Goal: Transaction & Acquisition: Book appointment/travel/reservation

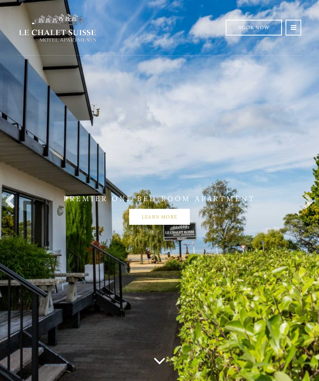
click at [172, 225] on link "Learn more" at bounding box center [159, 217] width 61 height 16
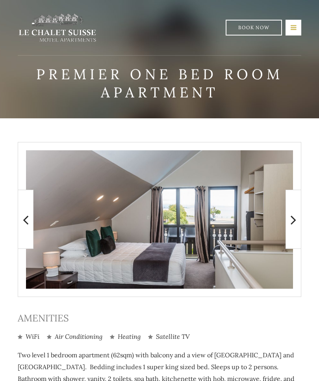
click at [295, 30] on icon at bounding box center [294, 27] width 6 height 7
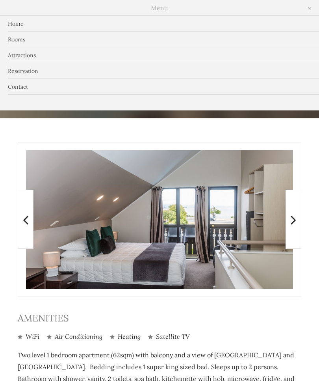
click at [30, 41] on link "Rooms" at bounding box center [159, 40] width 319 height 16
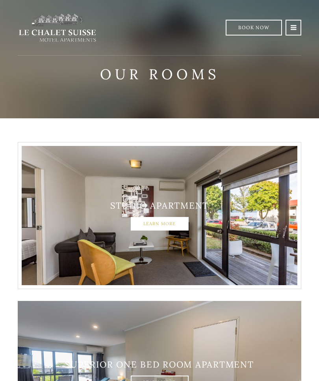
click at [174, 225] on link "Learn More" at bounding box center [160, 223] width 58 height 13
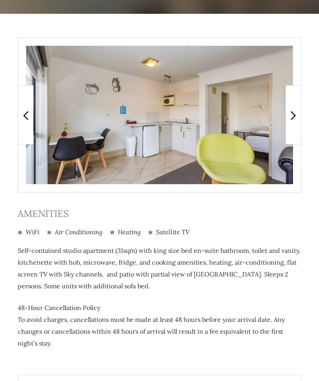
scroll to position [103, 0]
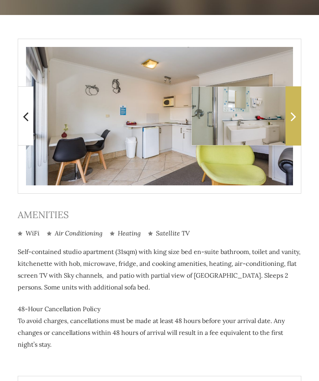
click at [293, 117] on icon at bounding box center [294, 116] width 6 height 16
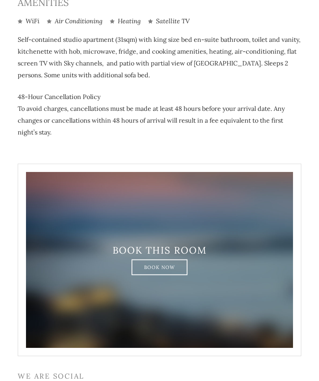
scroll to position [316, 0]
click at [160, 267] on link "Book Now" at bounding box center [160, 267] width 56 height 16
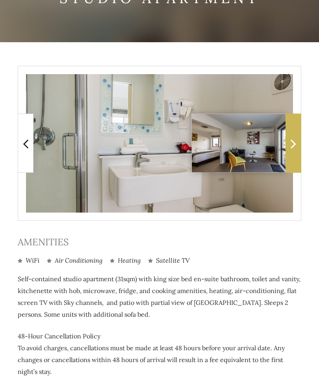
scroll to position [76, 0]
click at [270, 159] on img at bounding box center [248, 143] width 113 height 58
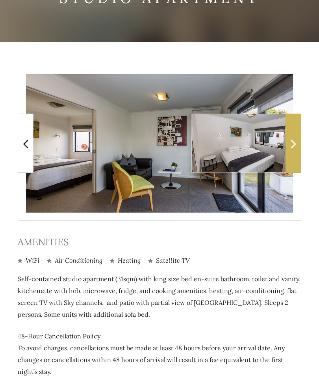
click at [296, 145] on icon at bounding box center [294, 144] width 6 height 16
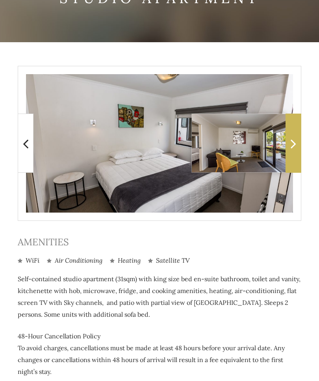
click at [294, 148] on icon at bounding box center [294, 144] width 6 height 16
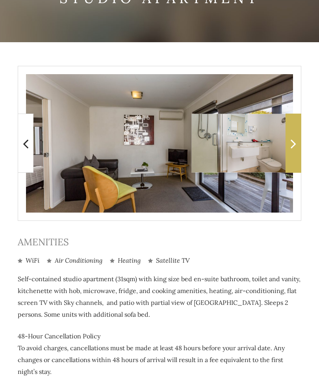
click at [291, 150] on icon at bounding box center [294, 144] width 6 height 16
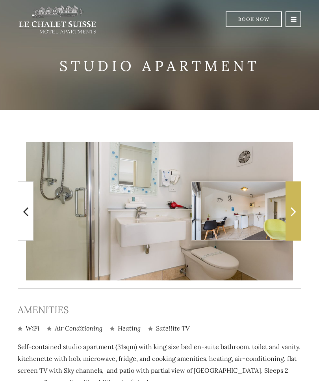
scroll to position [0, 0]
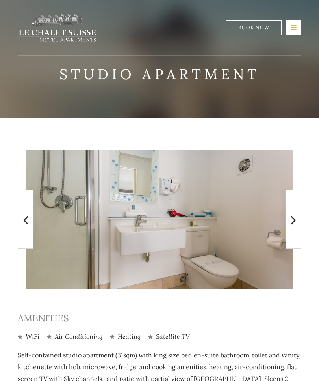
click at [293, 26] on icon at bounding box center [294, 27] width 6 height 7
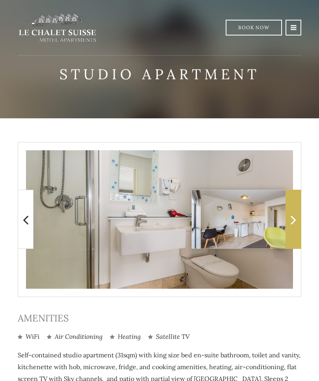
click at [276, 232] on img at bounding box center [248, 219] width 113 height 58
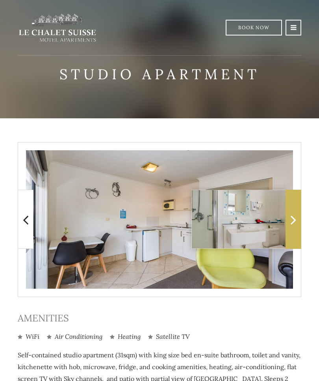
click at [265, 238] on img at bounding box center [248, 219] width 113 height 58
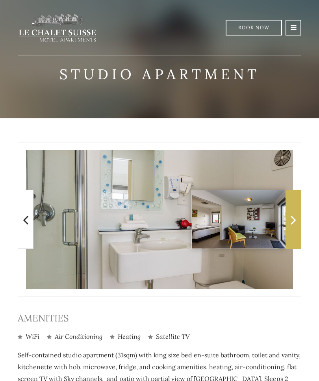
click at [267, 233] on img at bounding box center [248, 219] width 113 height 58
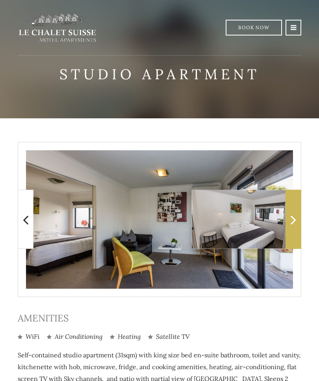
click at [262, 230] on img at bounding box center [248, 219] width 113 height 58
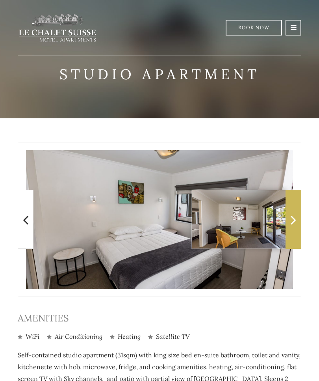
click at [294, 226] on icon at bounding box center [294, 220] width 6 height 16
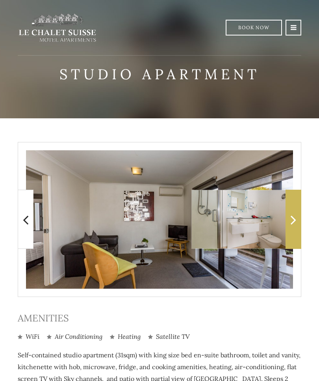
click at [296, 224] on icon at bounding box center [294, 220] width 6 height 16
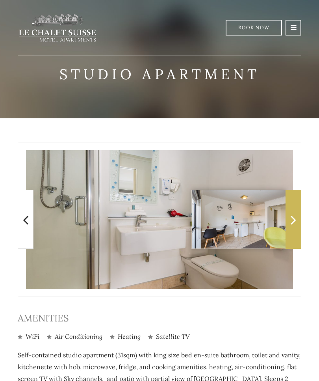
click at [292, 222] on icon at bounding box center [294, 220] width 6 height 16
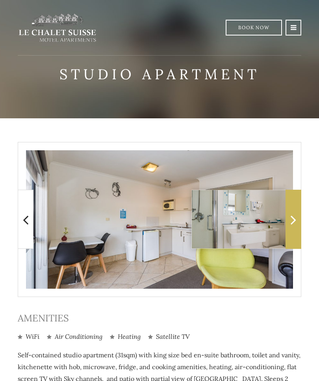
click at [295, 227] on icon at bounding box center [294, 220] width 6 height 16
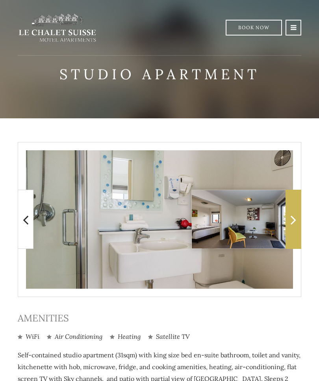
click at [295, 222] on icon at bounding box center [294, 220] width 6 height 16
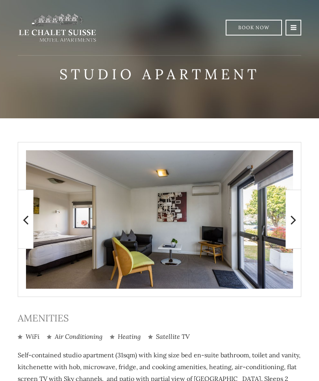
click at [204, 1] on div "Home Rooms Attractions Reservation Contact Book Now" at bounding box center [160, 28] width 284 height 56
click at [287, 28] on link at bounding box center [294, 28] width 16 height 16
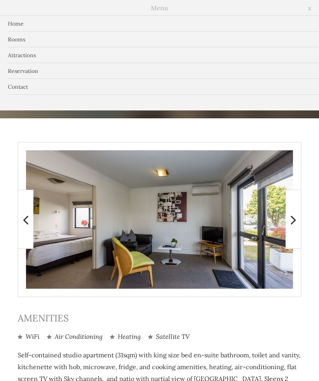
click at [22, 91] on link "Contact" at bounding box center [159, 87] width 319 height 16
